Goal: Browse casually

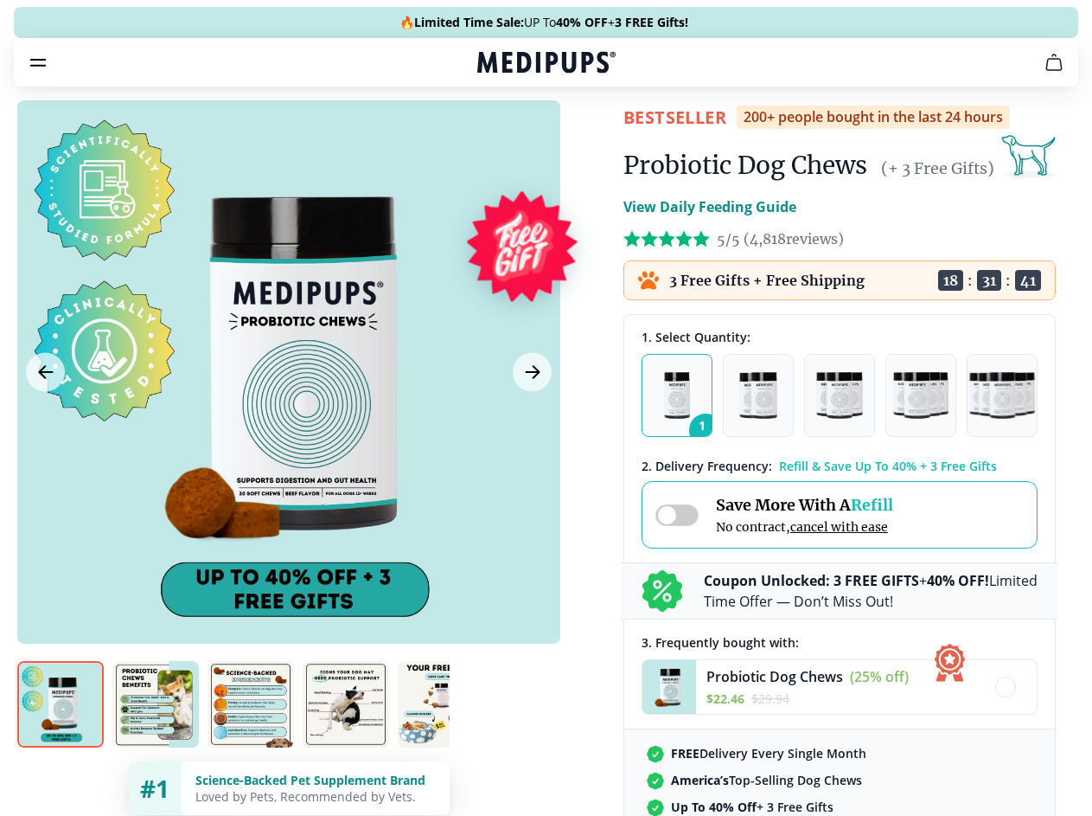
click at [497, 138] on span "Supplements" at bounding box center [540, 146] width 86 height 17
click at [585, 137] on icon "button" at bounding box center [595, 147] width 21 height 21
click at [1044, 73] on icon "cart" at bounding box center [1054, 62] width 21 height 21
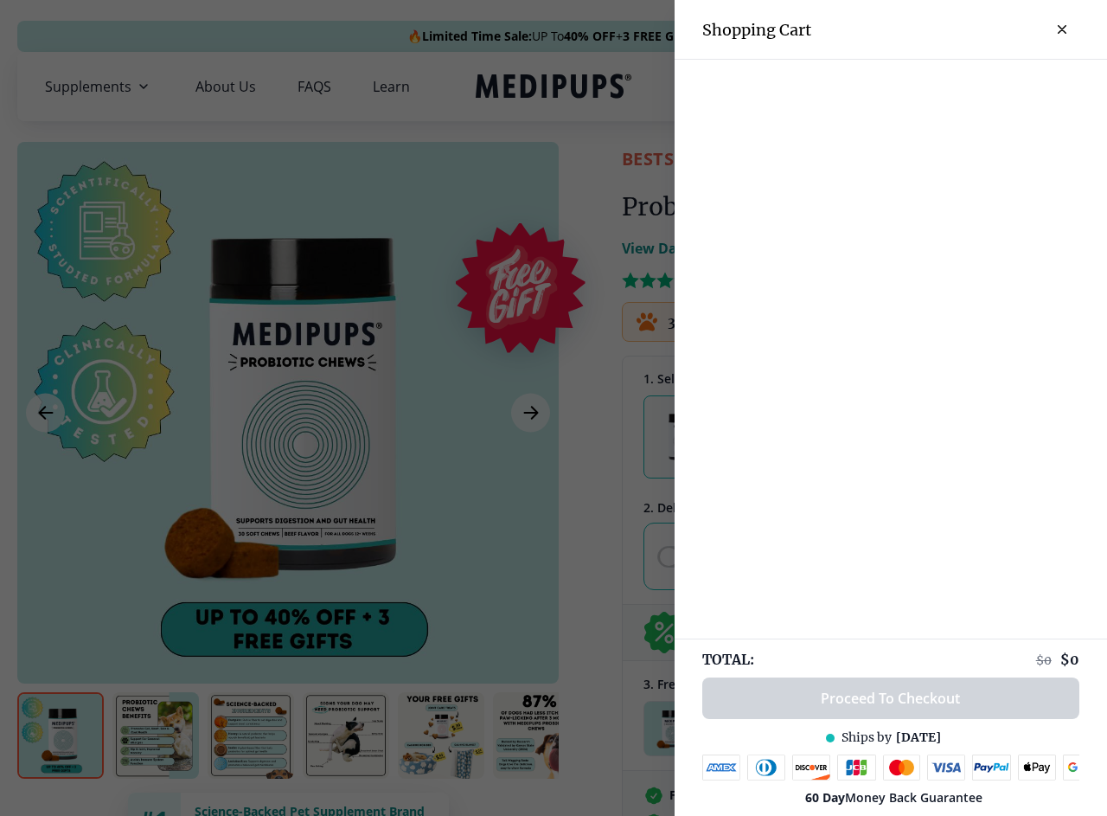
click at [841, 86] on div at bounding box center [553, 408] width 1107 height 816
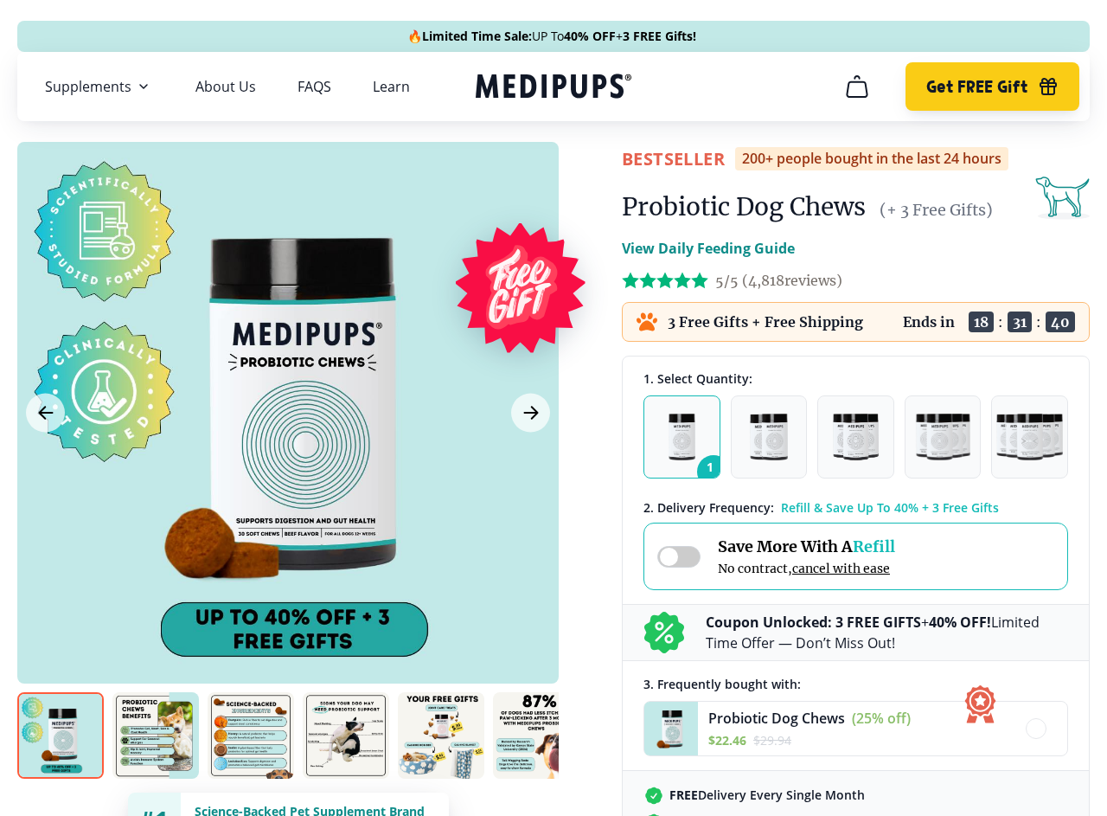
click at [976, 86] on span "Get FREE Gift" at bounding box center [976, 87] width 101 height 20
click at [1040, 86] on icon "button" at bounding box center [1048, 88] width 16 height 11
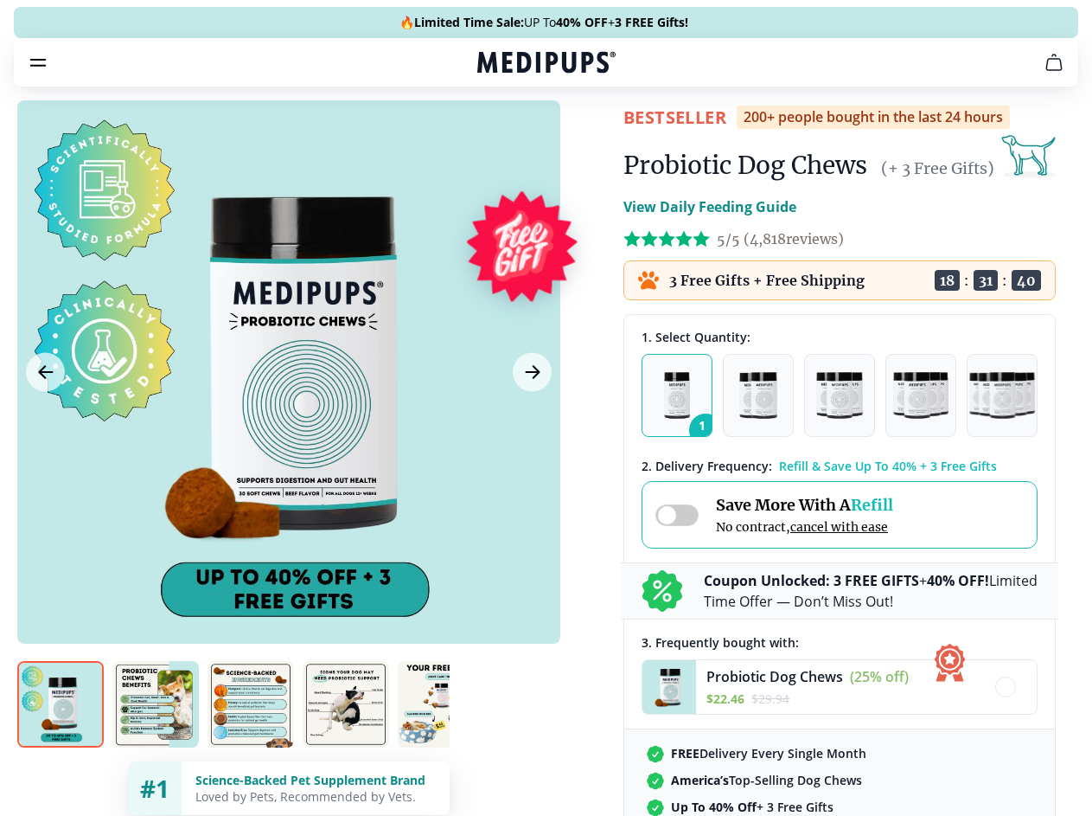
click at [288, 413] on div at bounding box center [288, 371] width 543 height 543
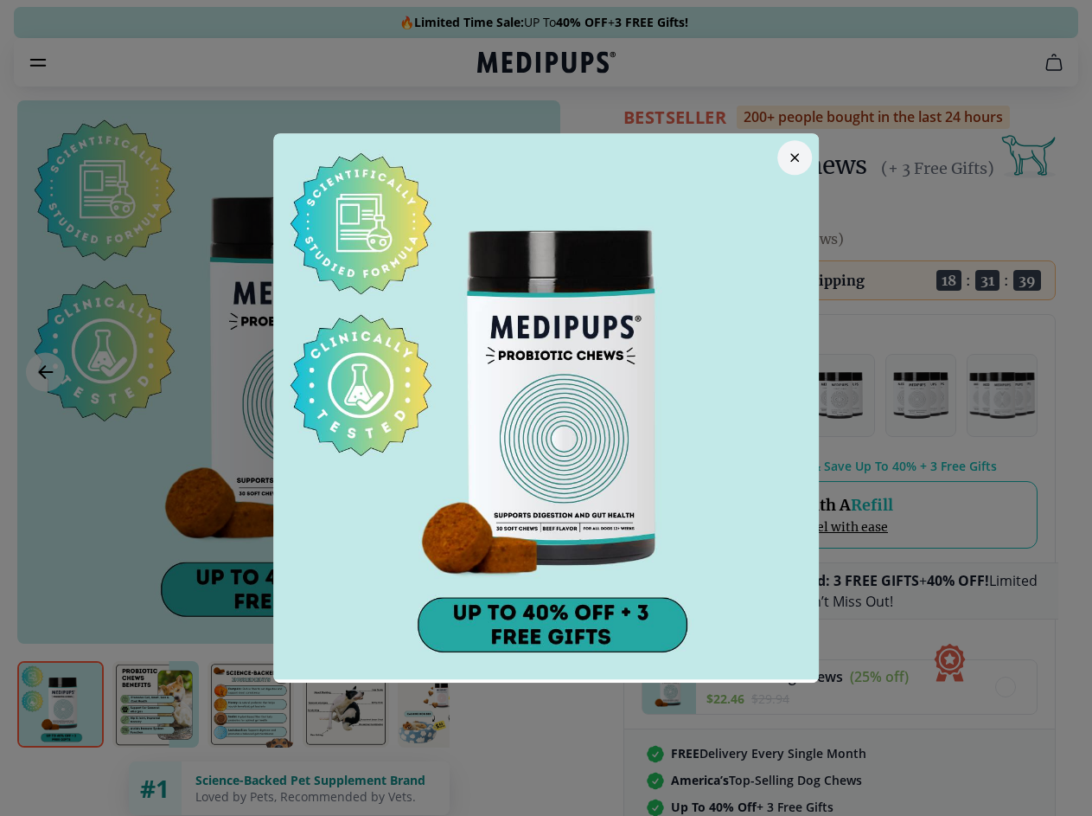
click at [45, 413] on div at bounding box center [546, 408] width 1092 height 816
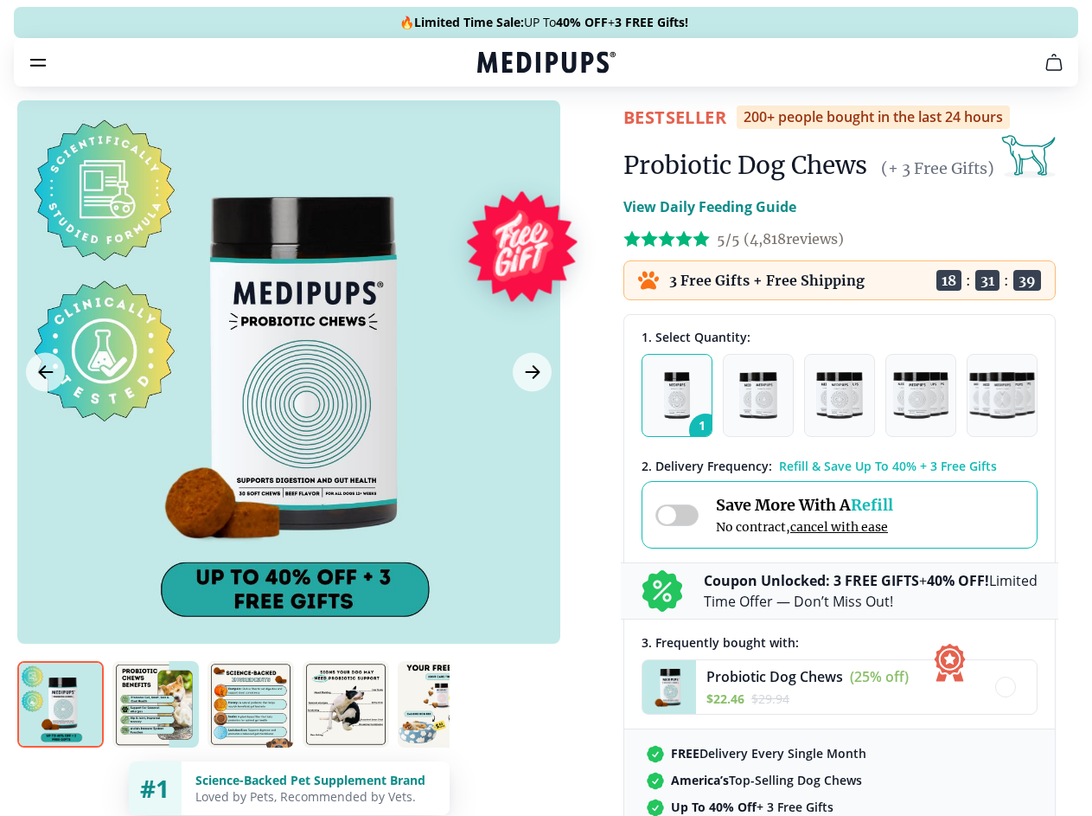
click at [530, 413] on div at bounding box center [546, 408] width 1092 height 816
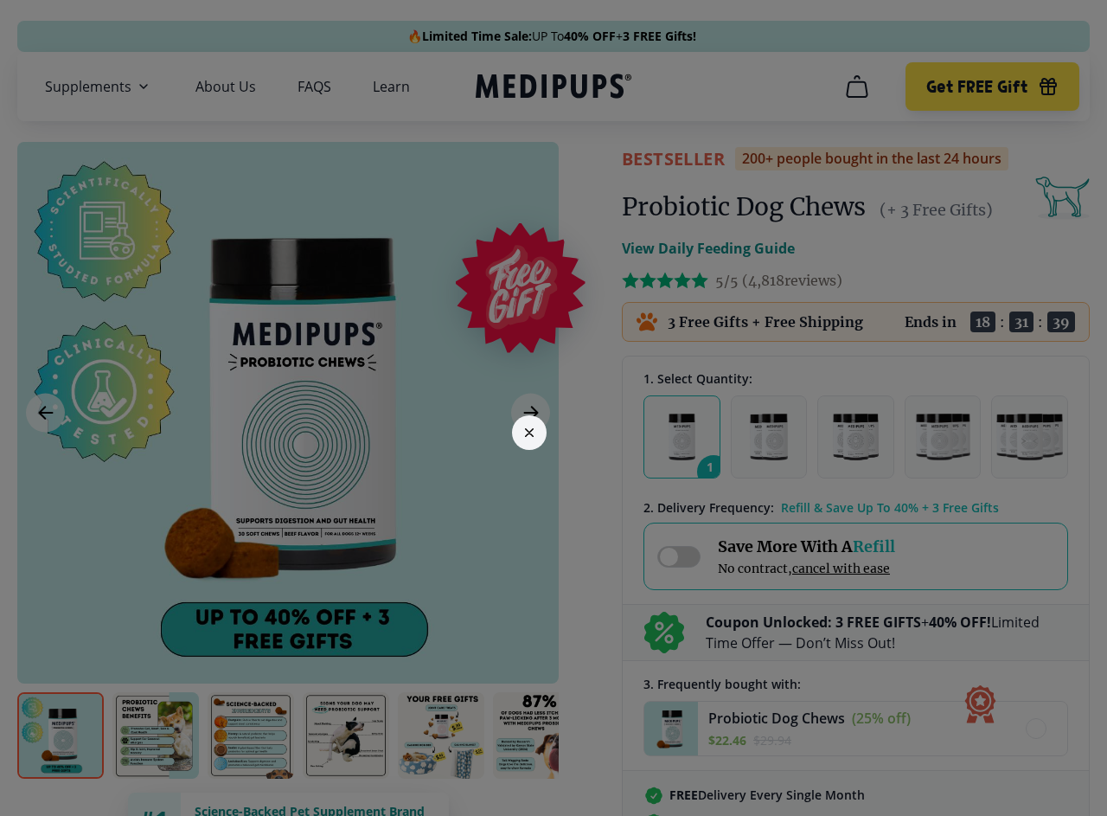
click at [61, 735] on div at bounding box center [553, 408] width 1107 height 816
